Goal: Information Seeking & Learning: Check status

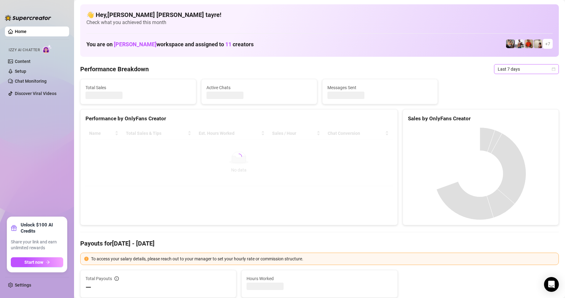
click at [498, 70] on span "Last 7 days" at bounding box center [526, 68] width 57 height 9
click at [514, 122] on div "Custom date" at bounding box center [521, 121] width 55 height 7
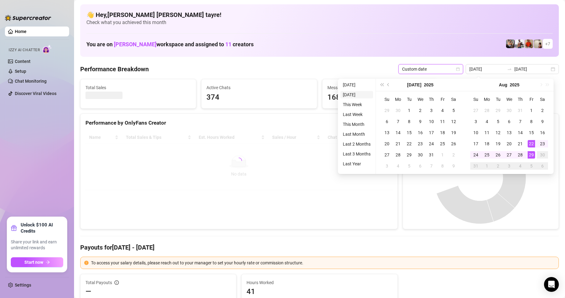
type input "2025-08-28"
type input "2025-08-22"
type input "2025-08-29"
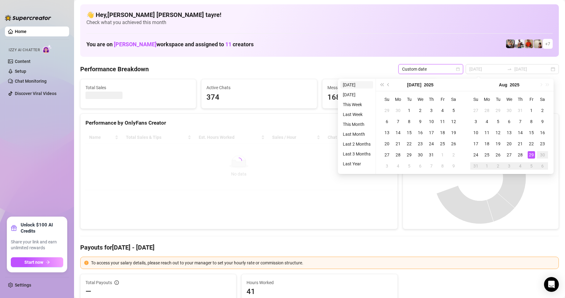
click at [352, 85] on li "Today" at bounding box center [356, 84] width 33 height 7
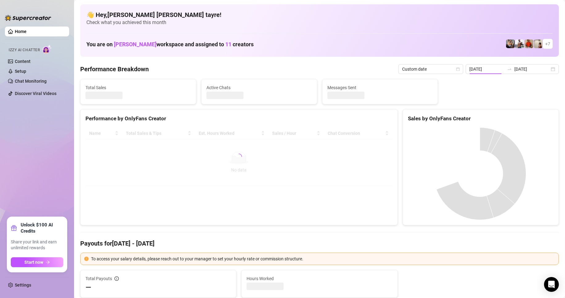
type input "2025-08-29"
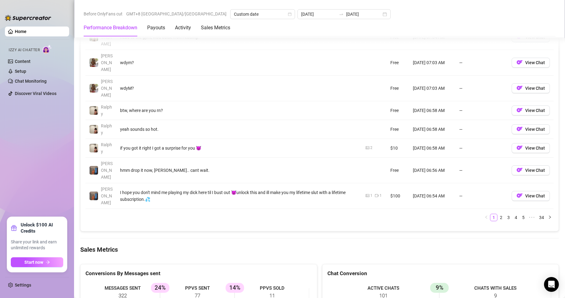
scroll to position [771, 0]
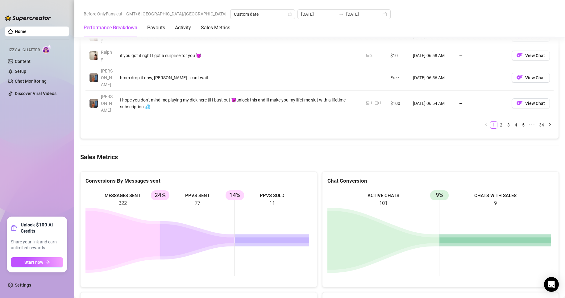
drag, startPoint x: 151, startPoint y: 159, endPoint x: 147, endPoint y: 159, distance: 4.6
click at [147, 189] on icon "MESSAGES SENT 322 PPVS SENT 77 24% PPVS SOLD 11 14%" at bounding box center [197, 235] width 224 height 93
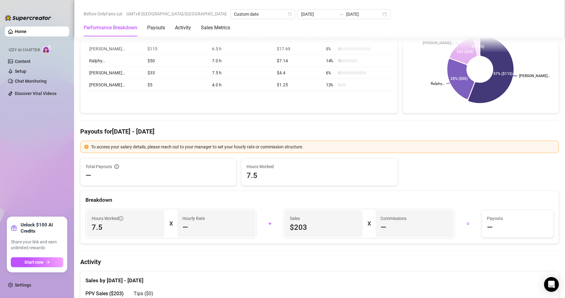
scroll to position [0, 0]
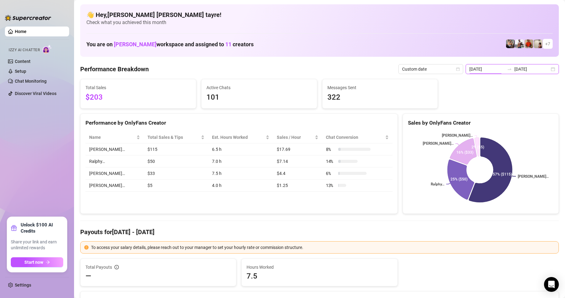
click at [471, 68] on input "2025-08-29" at bounding box center [486, 69] width 35 height 7
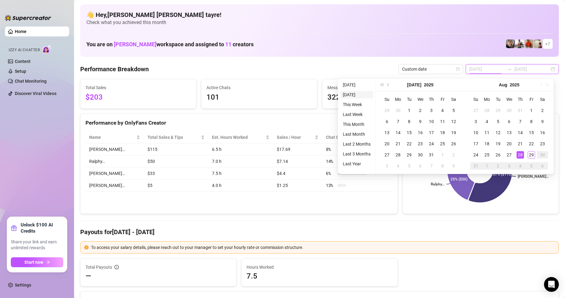
type input "2025-08-28"
type input "2025-08-29"
type input "2025-08-01"
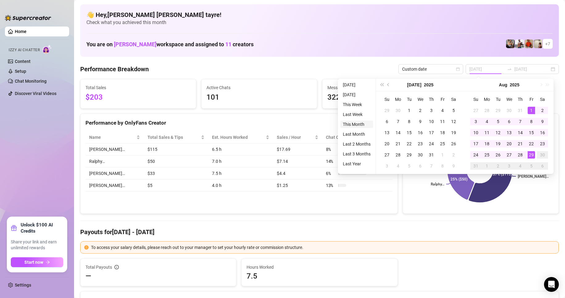
click at [356, 122] on li "This Month" at bounding box center [356, 124] width 33 height 7
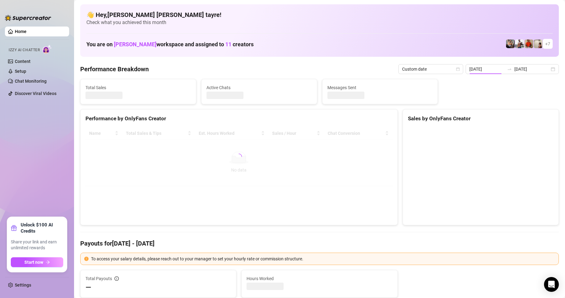
type input "2025-08-01"
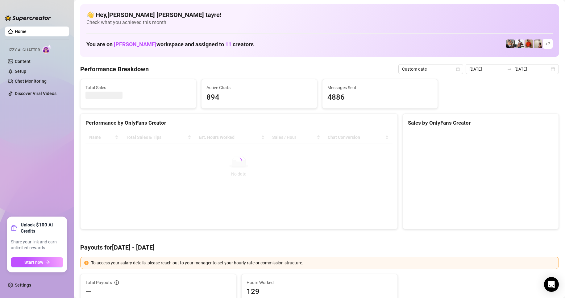
click at [33, 193] on ul "Home Izzy AI Chatter Content Setup Chat Monitoring Discover Viral Videos" at bounding box center [37, 119] width 64 height 190
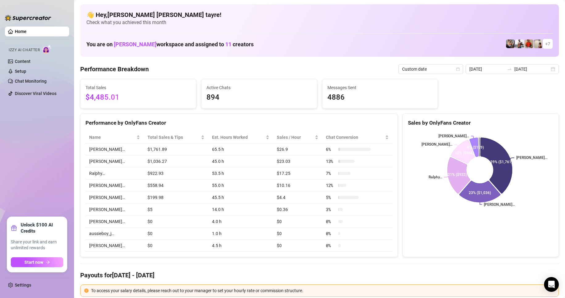
click at [73, 100] on div "Home Izzy AI Chatter Content Setup Chat Monitoring Discover Viral Videos Unlock…" at bounding box center [282, 149] width 565 height 298
click at [208, 161] on td "45.0 h" at bounding box center [240, 162] width 65 height 12
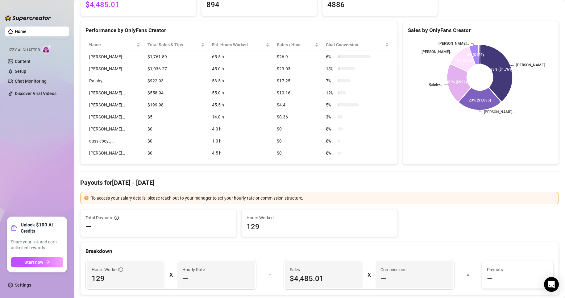
scroll to position [31, 0]
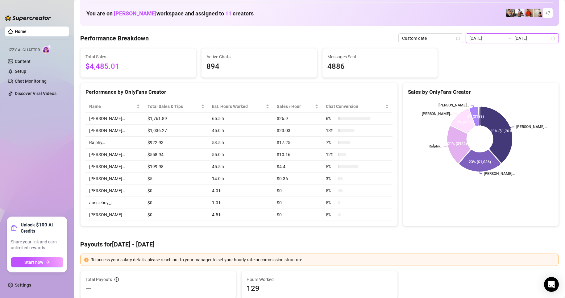
click at [494, 39] on input "2025-08-01" at bounding box center [486, 38] width 35 height 7
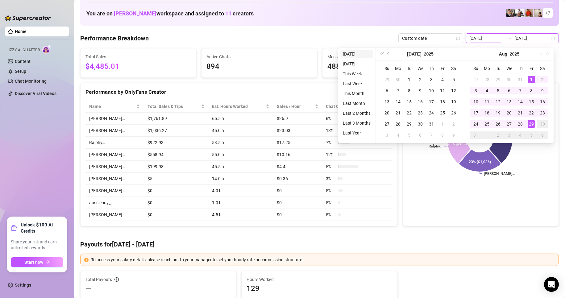
type input "2025-08-28"
type input "2025-08-01"
type input "2025-08-29"
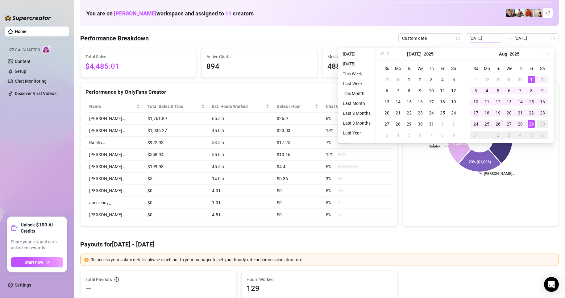
click at [353, 54] on li "Today" at bounding box center [356, 53] width 33 height 7
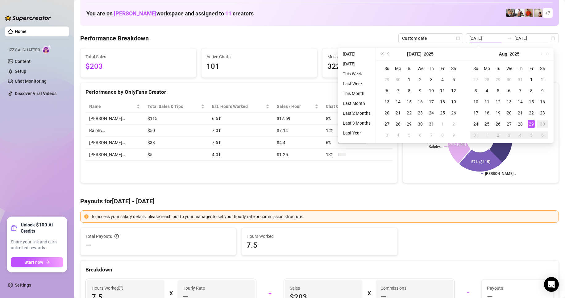
type input "2025-08-29"
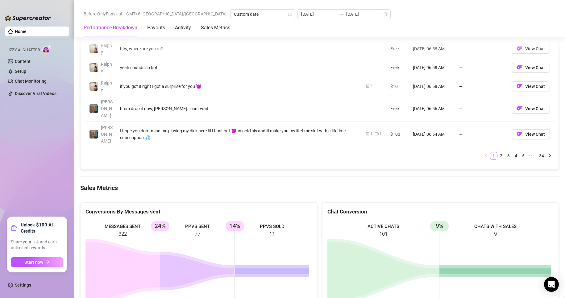
scroll to position [771, 0]
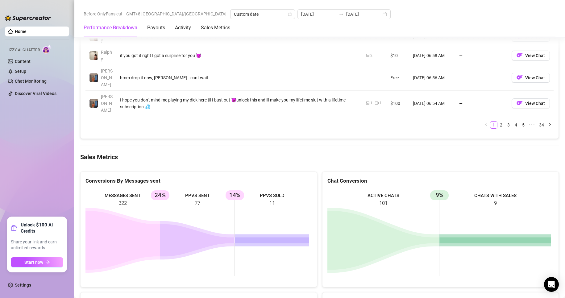
drag, startPoint x: 299, startPoint y: 171, endPoint x: 193, endPoint y: 156, distance: 106.6
click at [194, 189] on rect at bounding box center [197, 235] width 224 height 93
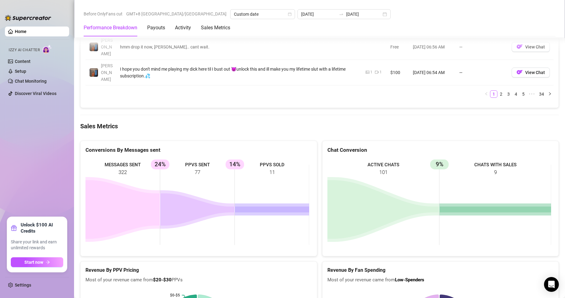
drag, startPoint x: 262, startPoint y: 171, endPoint x: 138, endPoint y: 165, distance: 124.2
click at [261, 171] on rect at bounding box center [197, 205] width 224 height 93
drag, startPoint x: 72, startPoint y: 159, endPoint x: 106, endPoint y: 159, distance: 33.9
click at [72, 159] on aside "Home Izzy AI Chatter Content Setup Chat Monitoring Discover Viral Videos Unlock…" at bounding box center [37, 149] width 74 height 298
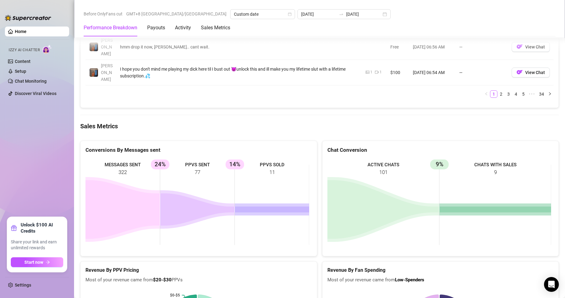
click at [43, 147] on ul "Home Izzy AI Chatter Content Setup Chat Monitoring Discover Viral Videos" at bounding box center [37, 119] width 64 height 190
click at [43, 133] on ul "Home Izzy AI Chatter Content Setup Chat Monitoring Discover Viral Videos" at bounding box center [37, 119] width 64 height 190
drag, startPoint x: 283, startPoint y: 139, endPoint x: 129, endPoint y: 110, distance: 156.9
click at [135, 154] on div "MESSAGES SENT 322 PPVS SENT 77 24% PPVS SOLD 11 14%" at bounding box center [199, 205] width 236 height 102
click at [92, 180] on icon at bounding box center [122, 209] width 74 height 59
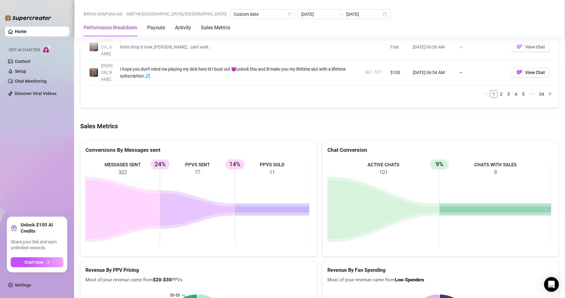
click at [28, 164] on ul "Home Izzy AI Chatter Content Setup Chat Monitoring Discover Viral Videos" at bounding box center [37, 119] width 64 height 190
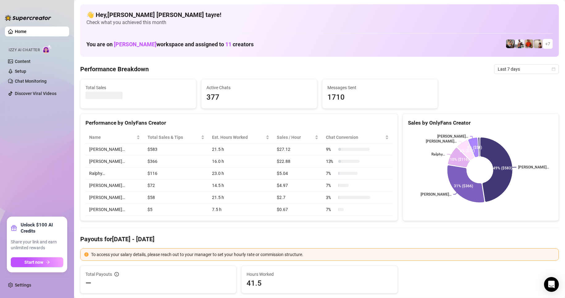
click at [65, 141] on ul "Home Izzy AI Chatter Content Setup Chat Monitoring Discover Viral Videos" at bounding box center [37, 119] width 64 height 190
